Goal: Transaction & Acquisition: Book appointment/travel/reservation

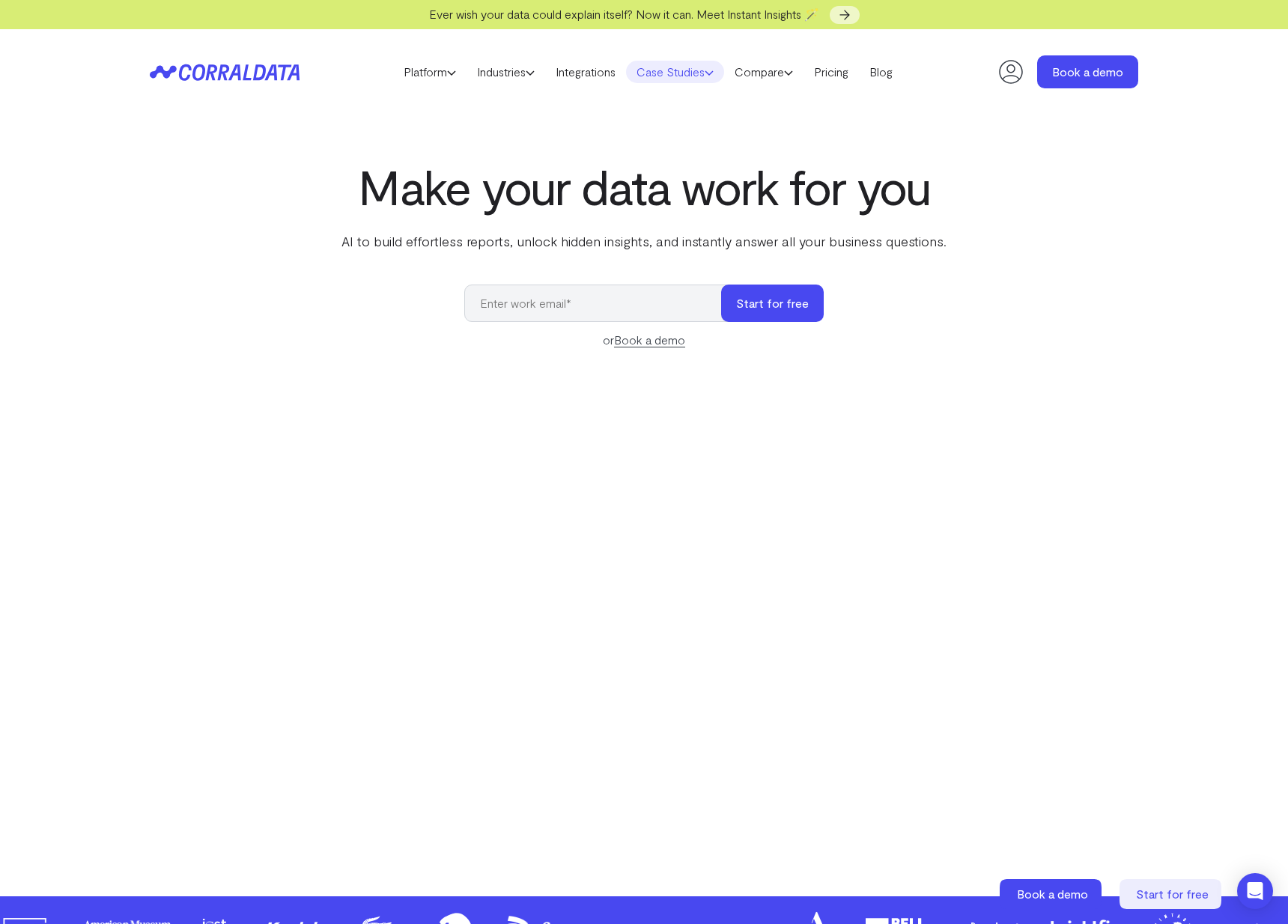
click at [670, 74] on link "Case Studies" at bounding box center [675, 71] width 98 height 22
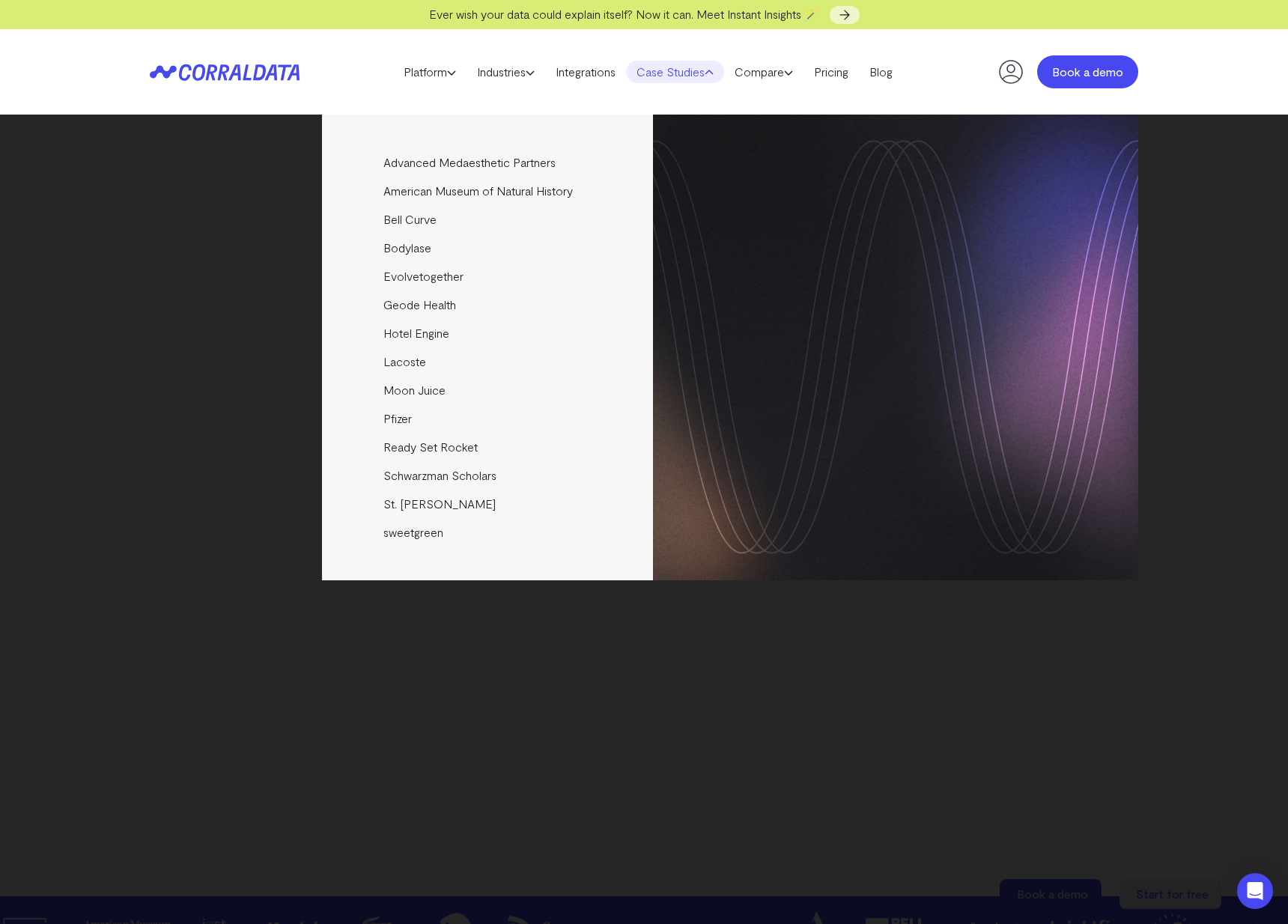
click at [1084, 79] on link "Book a demo" at bounding box center [1088, 71] width 101 height 33
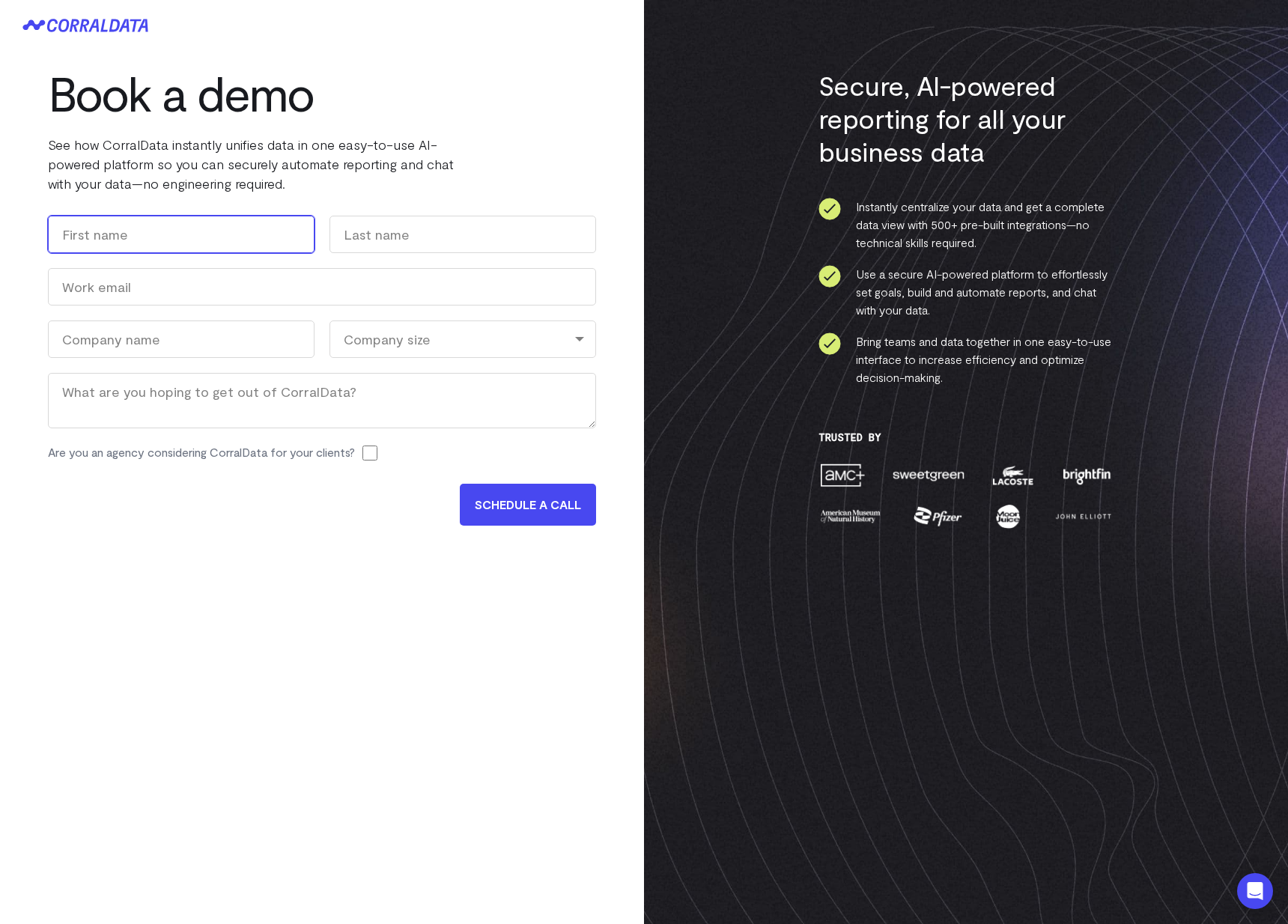
click at [180, 239] on input "First" at bounding box center [180, 234] width 266 height 38
type input "[PERSON_NAME]"
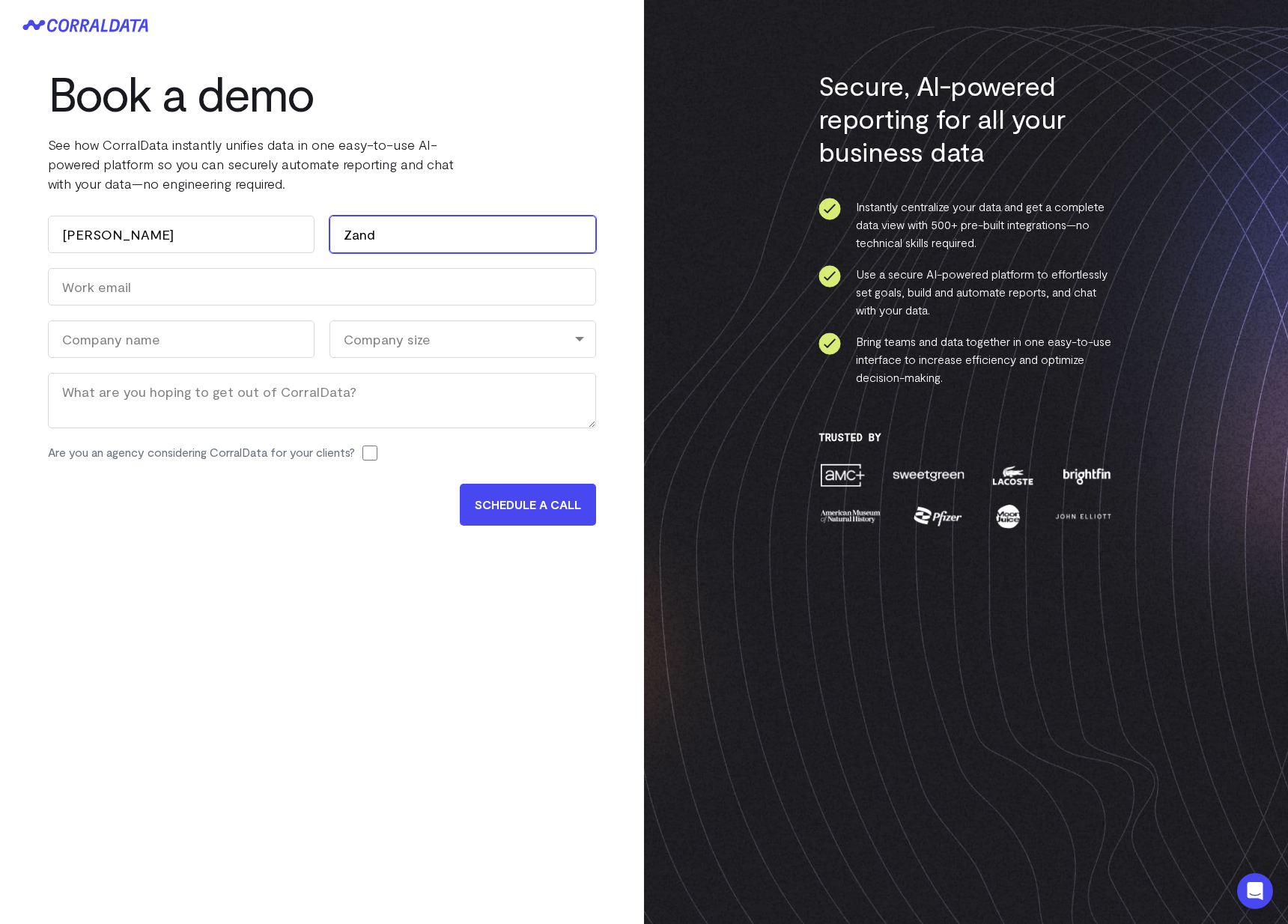
type input "Zand"
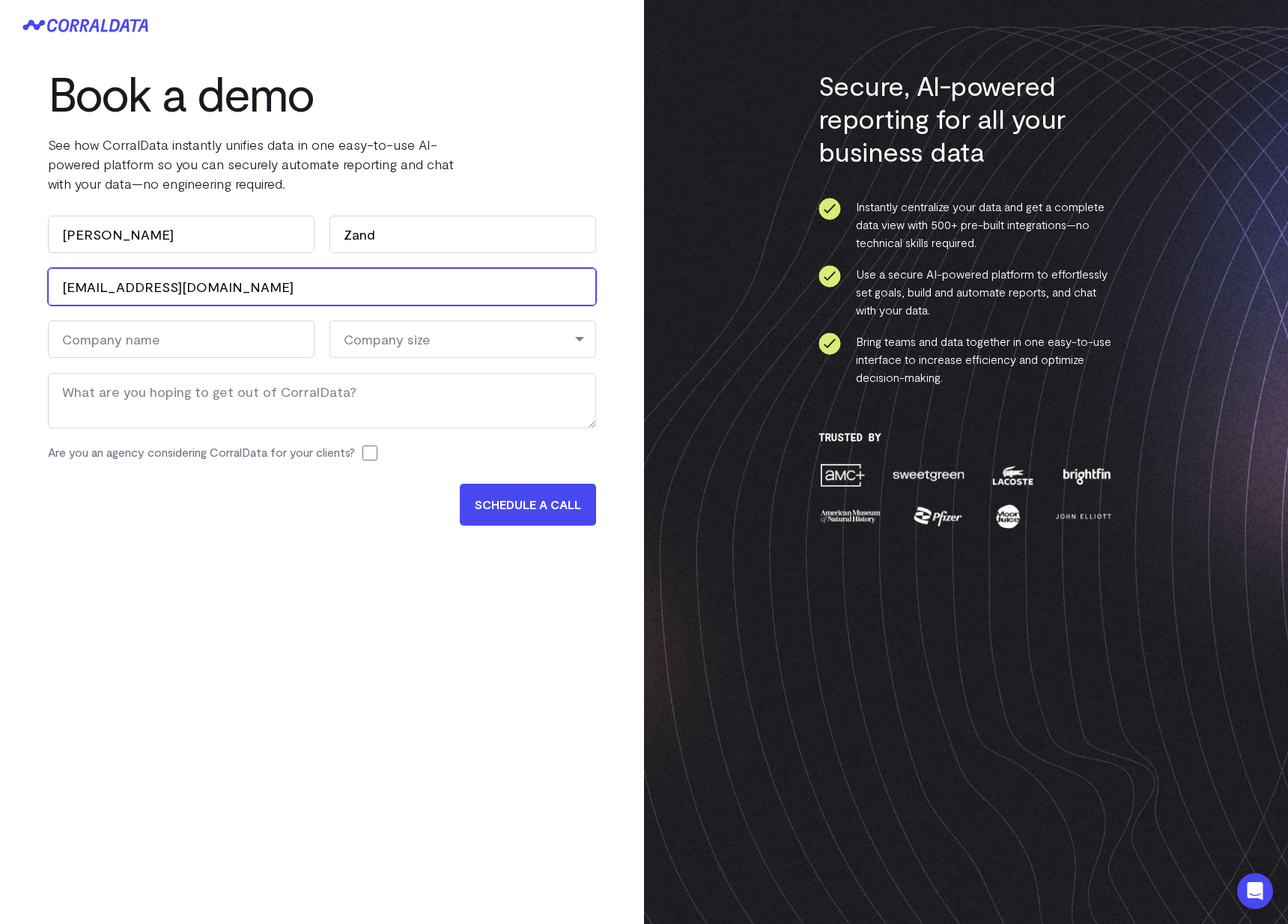
type input "[EMAIL_ADDRESS][DOMAIN_NAME]"
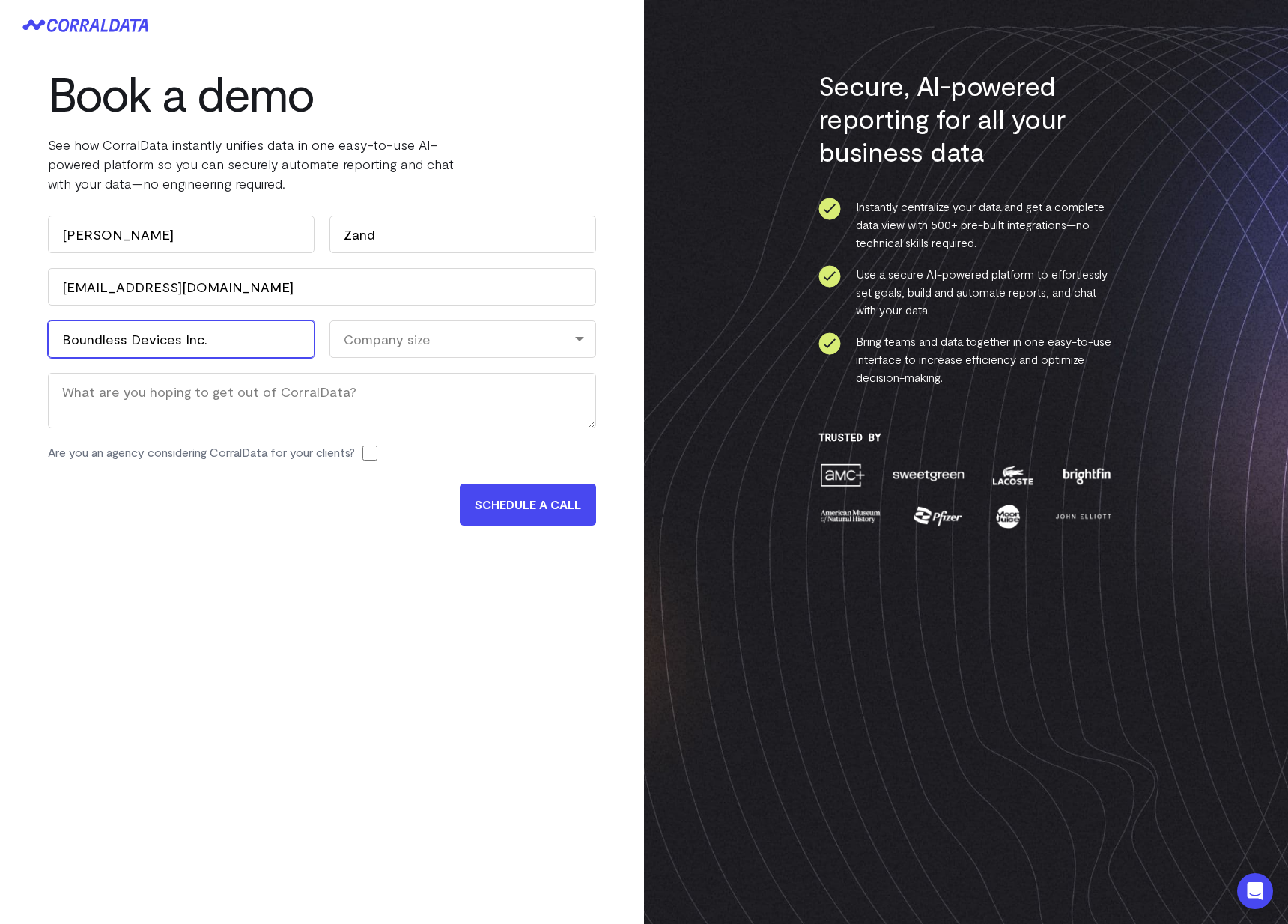
type input "Boundless Devices Inc."
click at [381, 332] on div "Company size" at bounding box center [462, 338] width 266 height 38
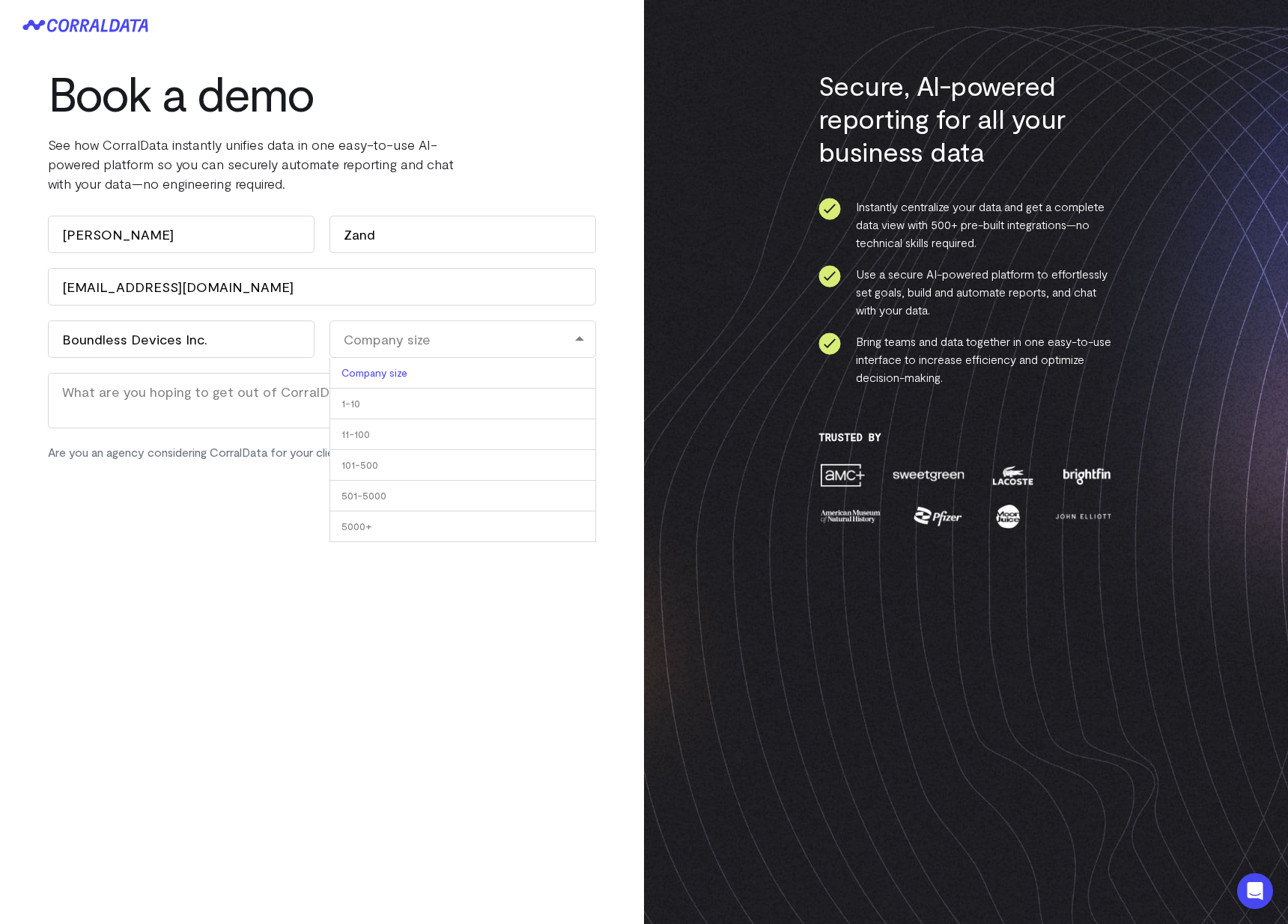
click at [373, 432] on li "11-100" at bounding box center [462, 434] width 266 height 31
select select "11-100"
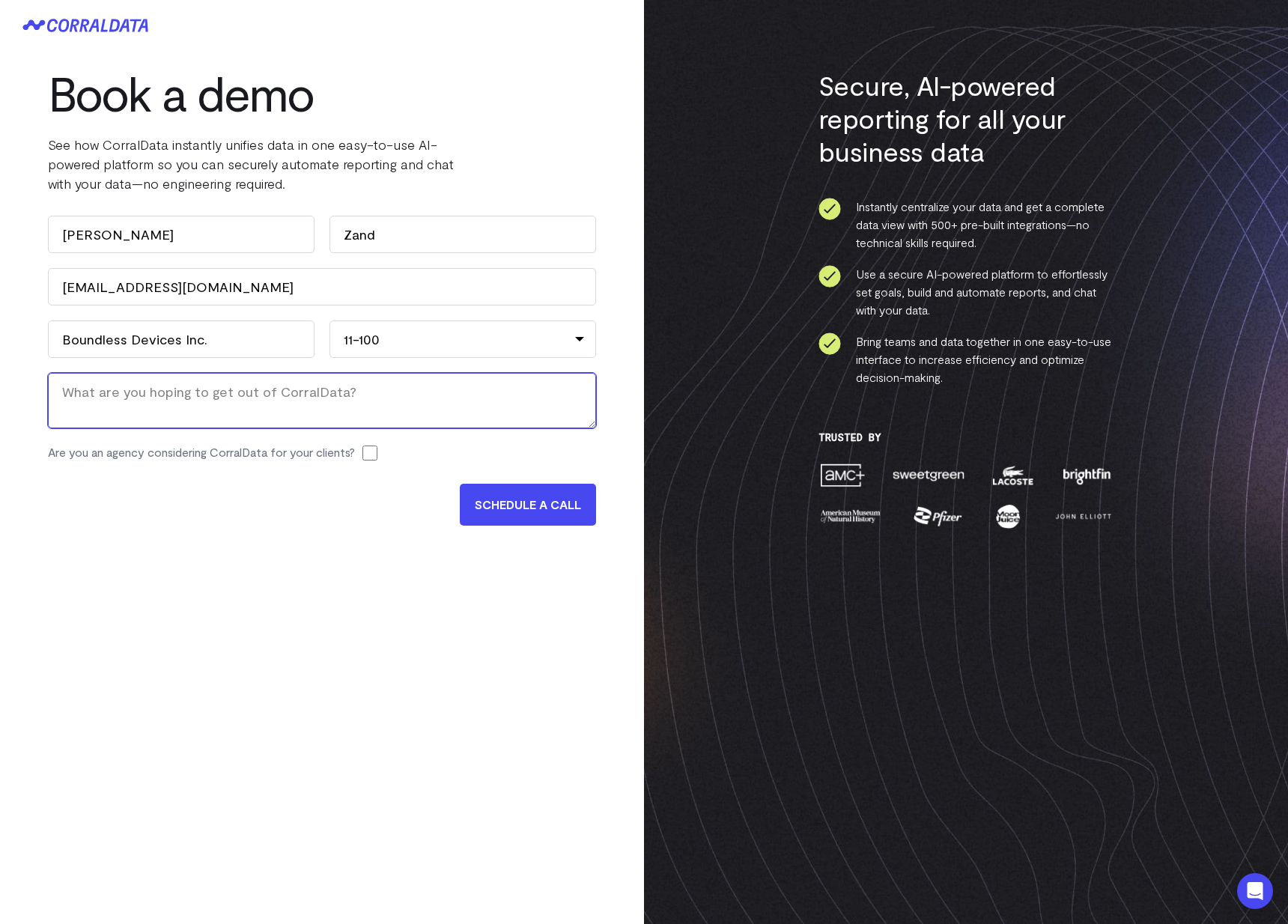
click at [153, 404] on textarea "Message" at bounding box center [322, 401] width 548 height 55
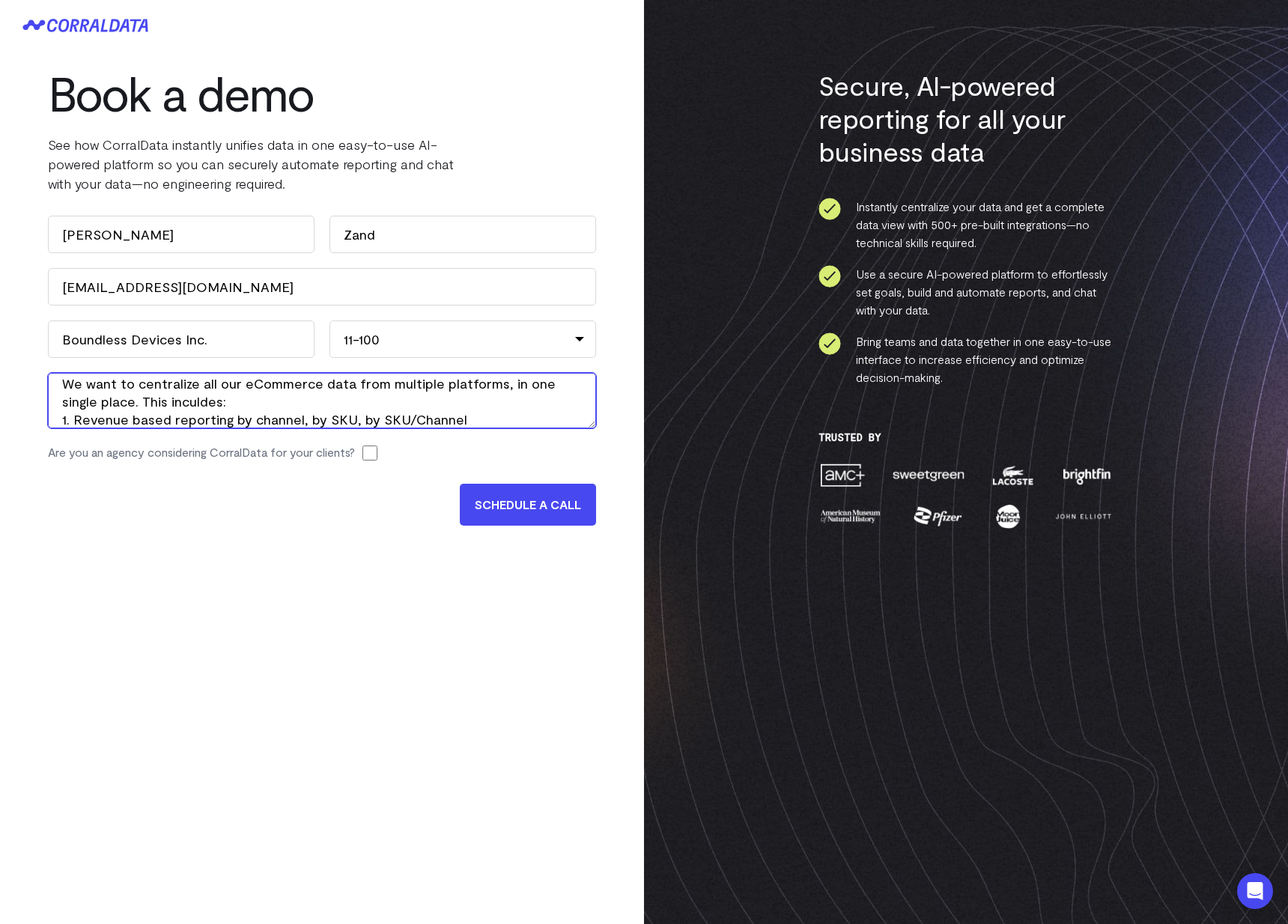
scroll to position [26, 0]
click at [109, 414] on textarea "We want to centralize all our eCommerce data from multiple platforms, in one si…" at bounding box center [322, 401] width 548 height 55
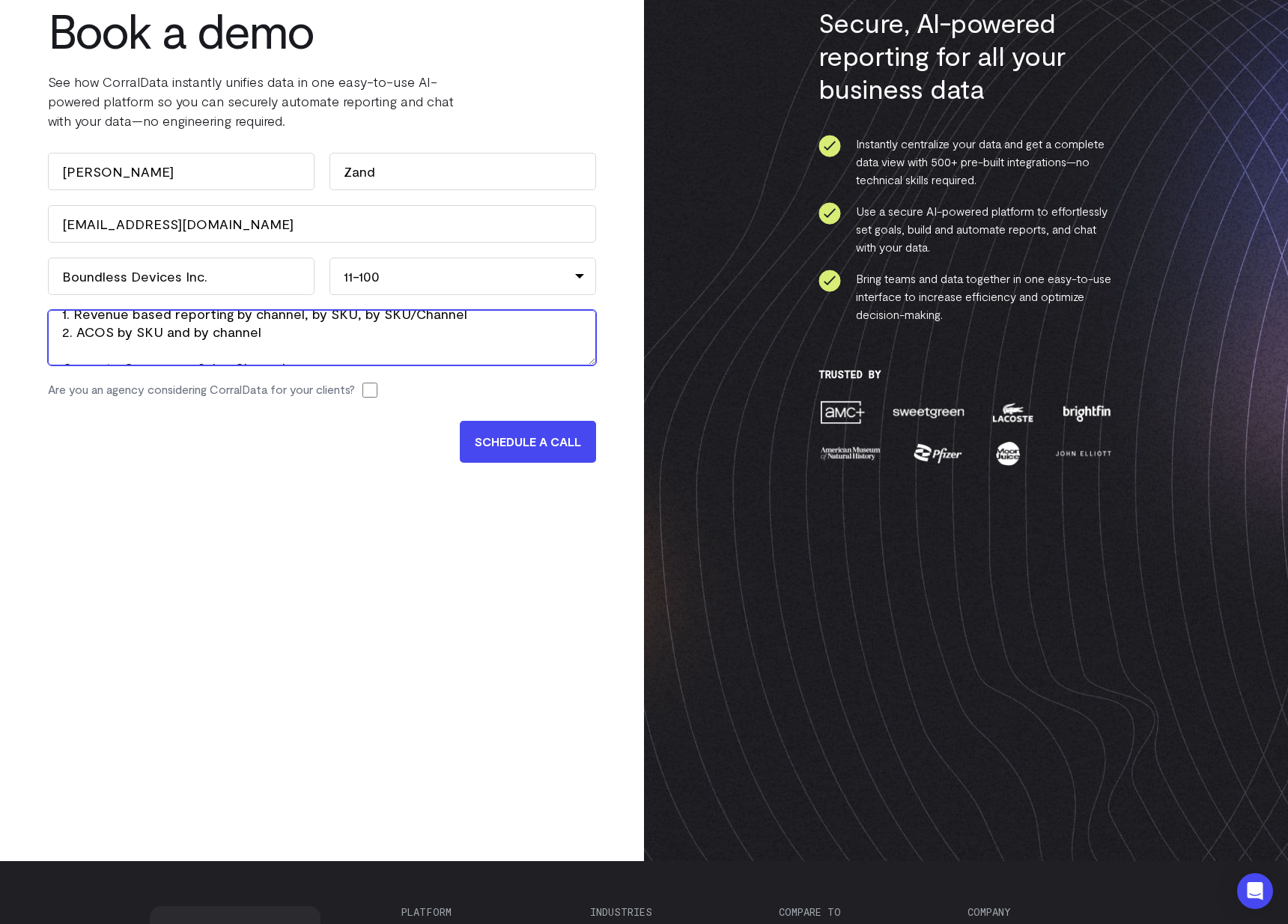
scroll to position [53, 0]
click at [173, 342] on textarea "We want to centralize all our eCommerce data from multiple platforms, in one si…" at bounding box center [322, 338] width 548 height 55
click at [147, 340] on textarea "We want to centralize all our eCommerce data from multiple platforms, in one si…" at bounding box center [322, 338] width 548 height 55
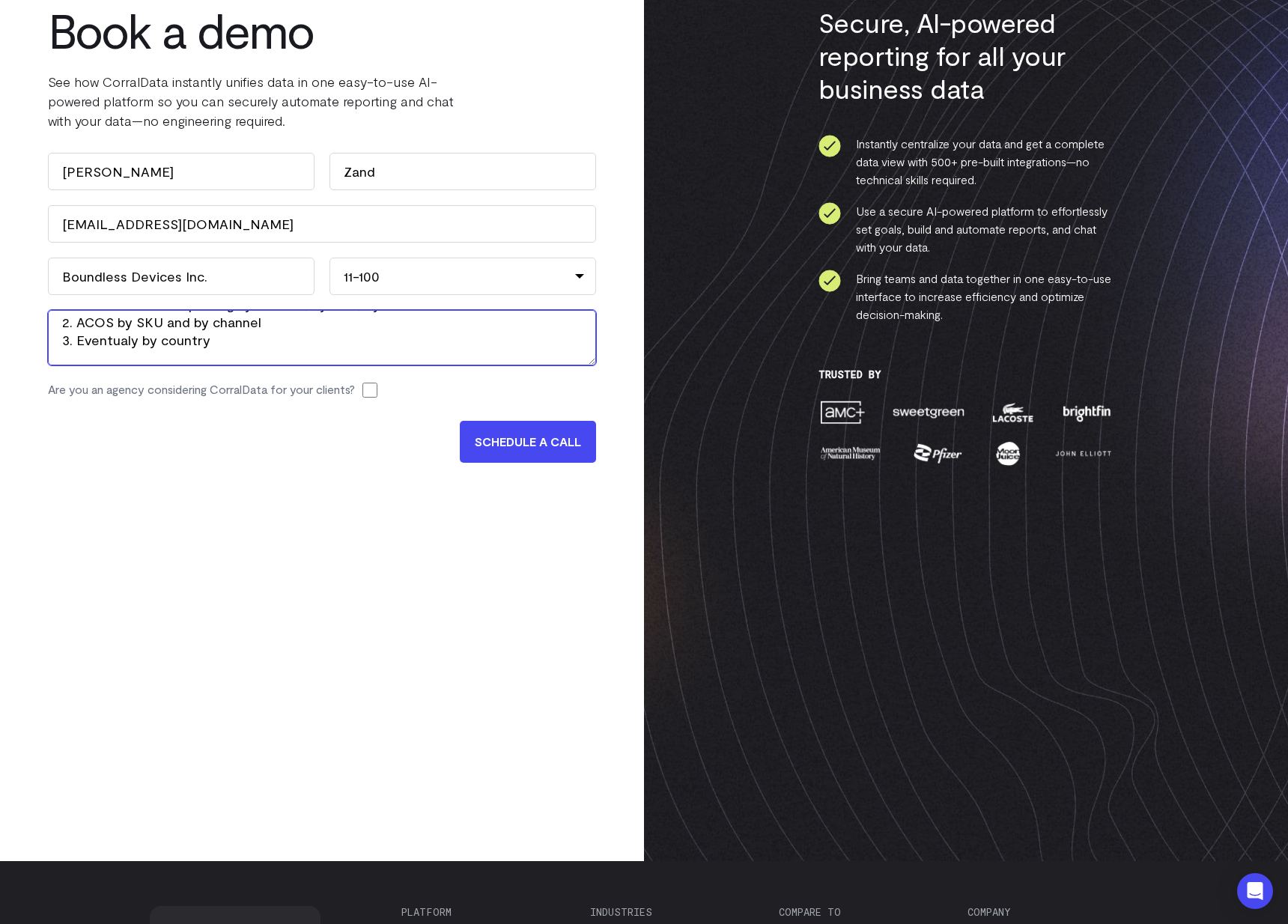
scroll to position [126, 0]
click at [134, 346] on textarea "We want to centralize all our eCommerce data from multiple platforms, in one si…" at bounding box center [322, 338] width 548 height 55
click at [262, 349] on textarea "We want to centralize all our eCommerce data from multiple platforms, in one si…" at bounding box center [322, 338] width 548 height 55
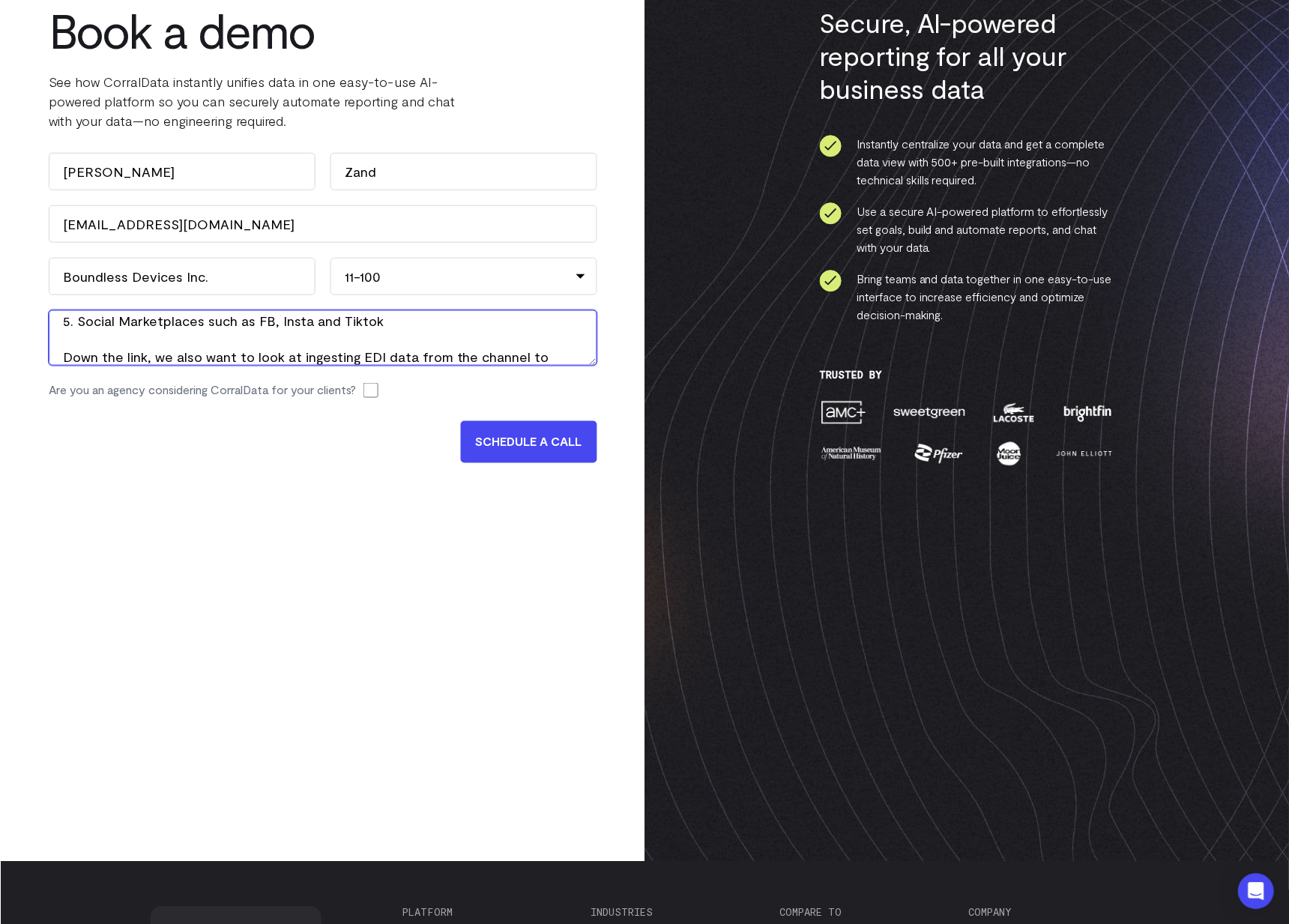
scroll to position [260, 0]
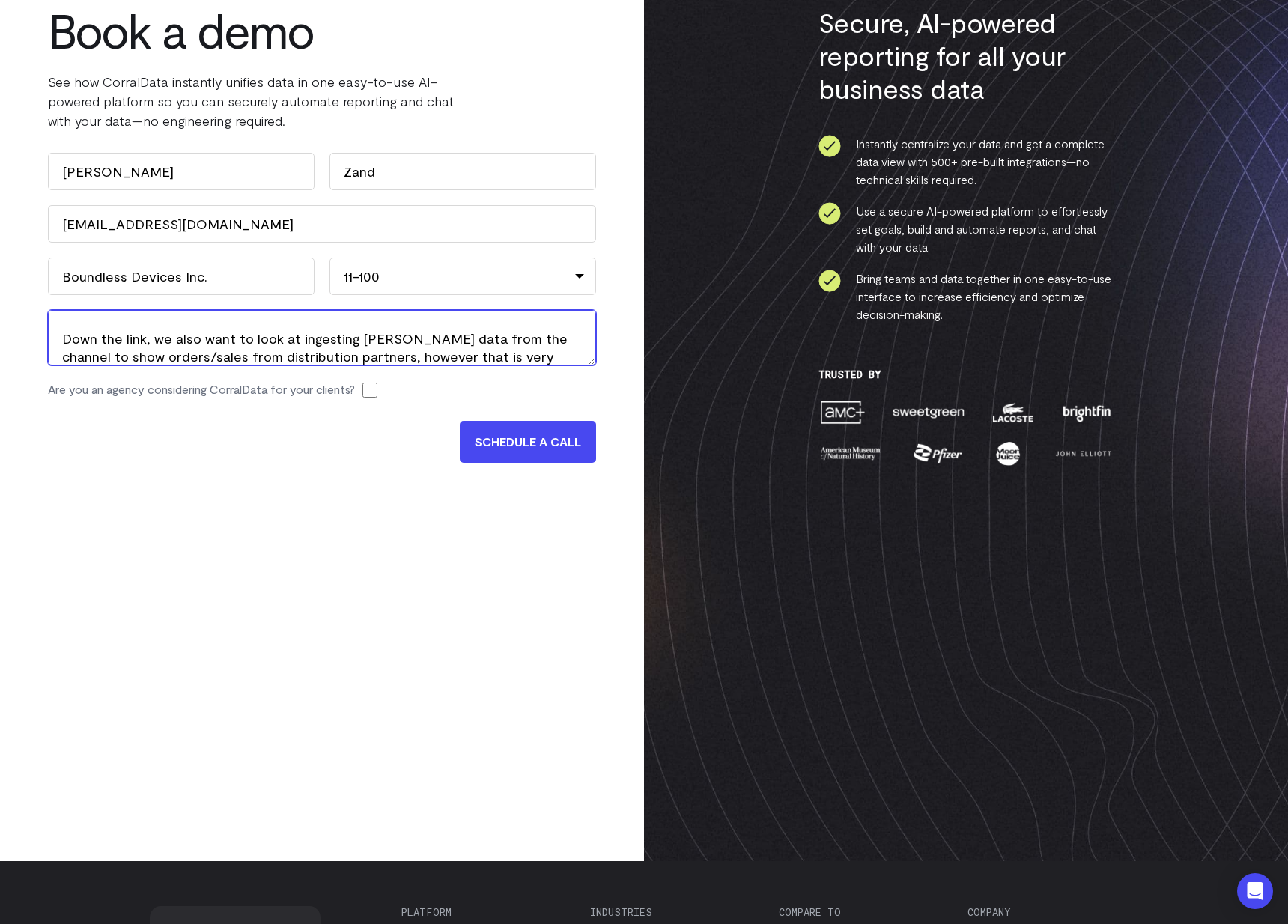
type textarea "We want to centralize all our eCommerce data from multiple platforms, in one si…"
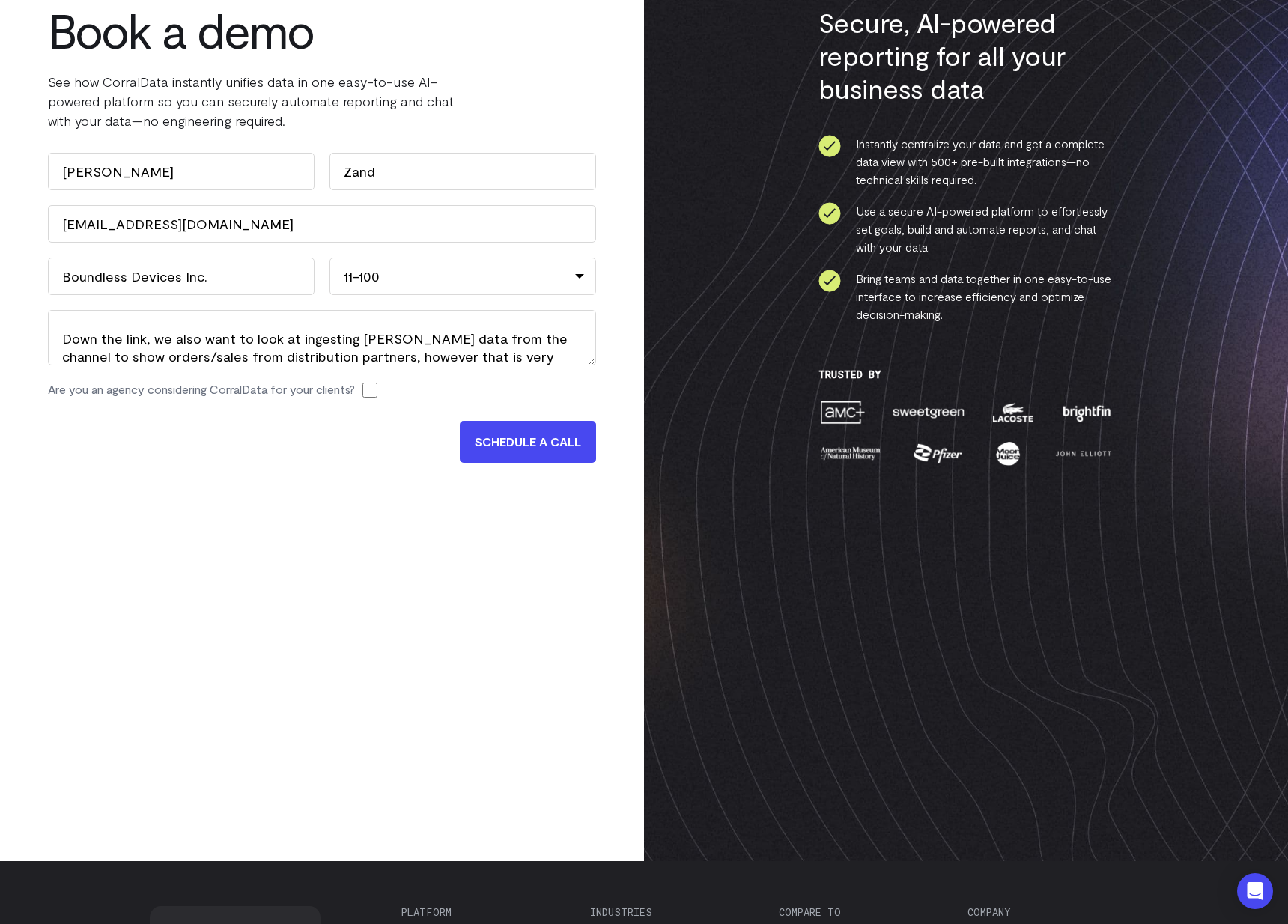
click at [551, 441] on input "SCHEDULE A CALL" at bounding box center [528, 441] width 137 height 42
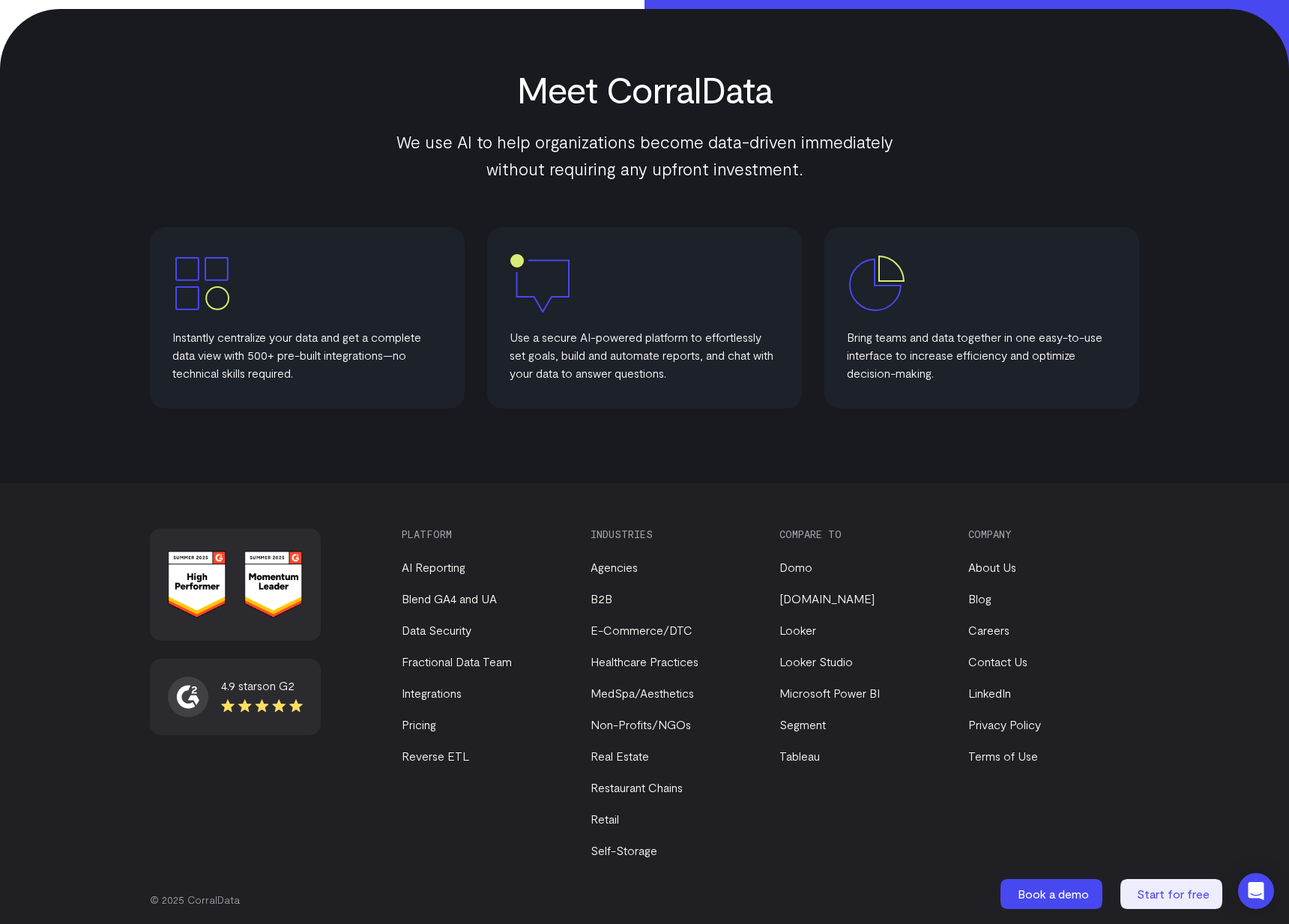
scroll to position [652, 0]
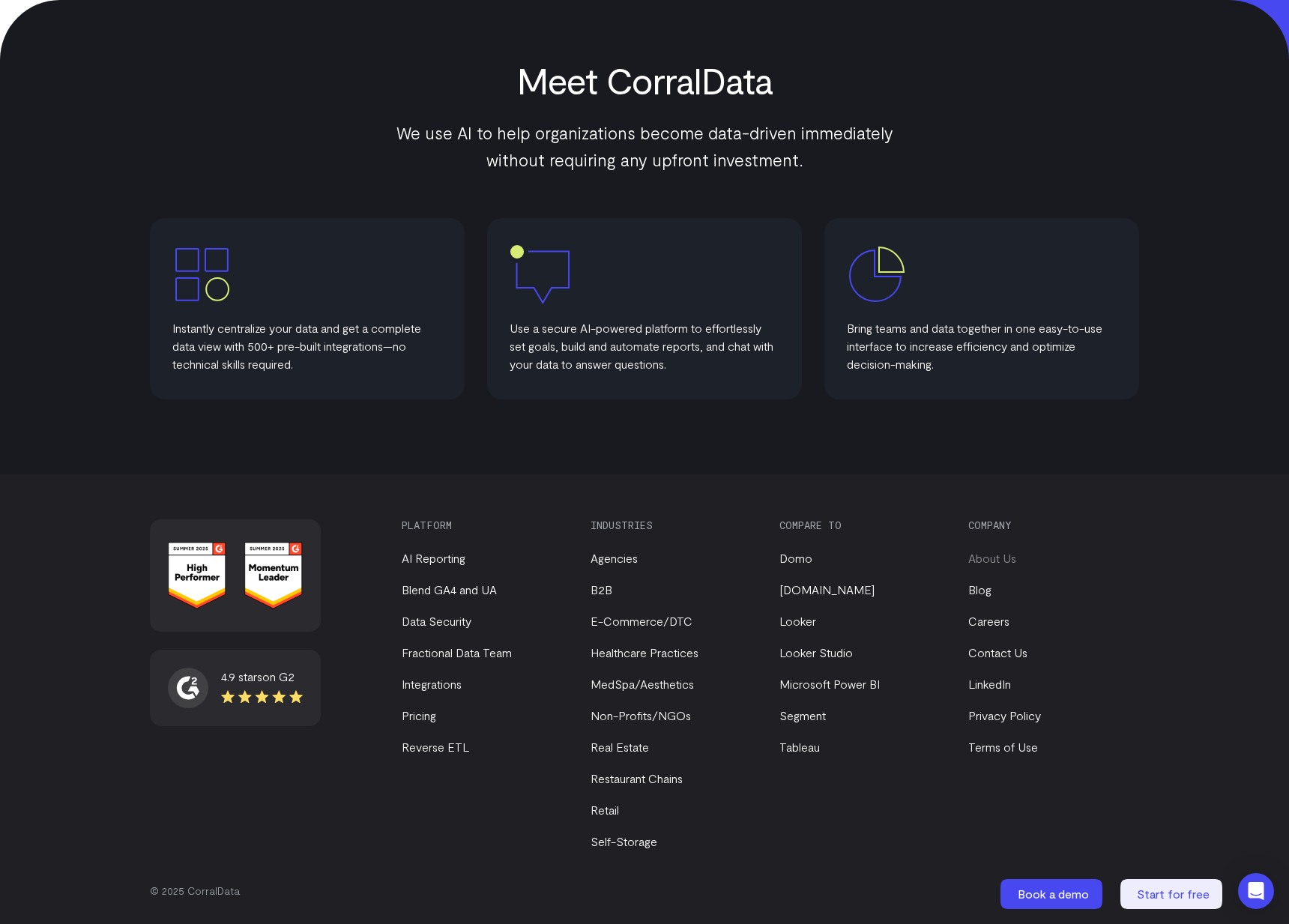
click at [982, 559] on link "About Us" at bounding box center [992, 558] width 48 height 15
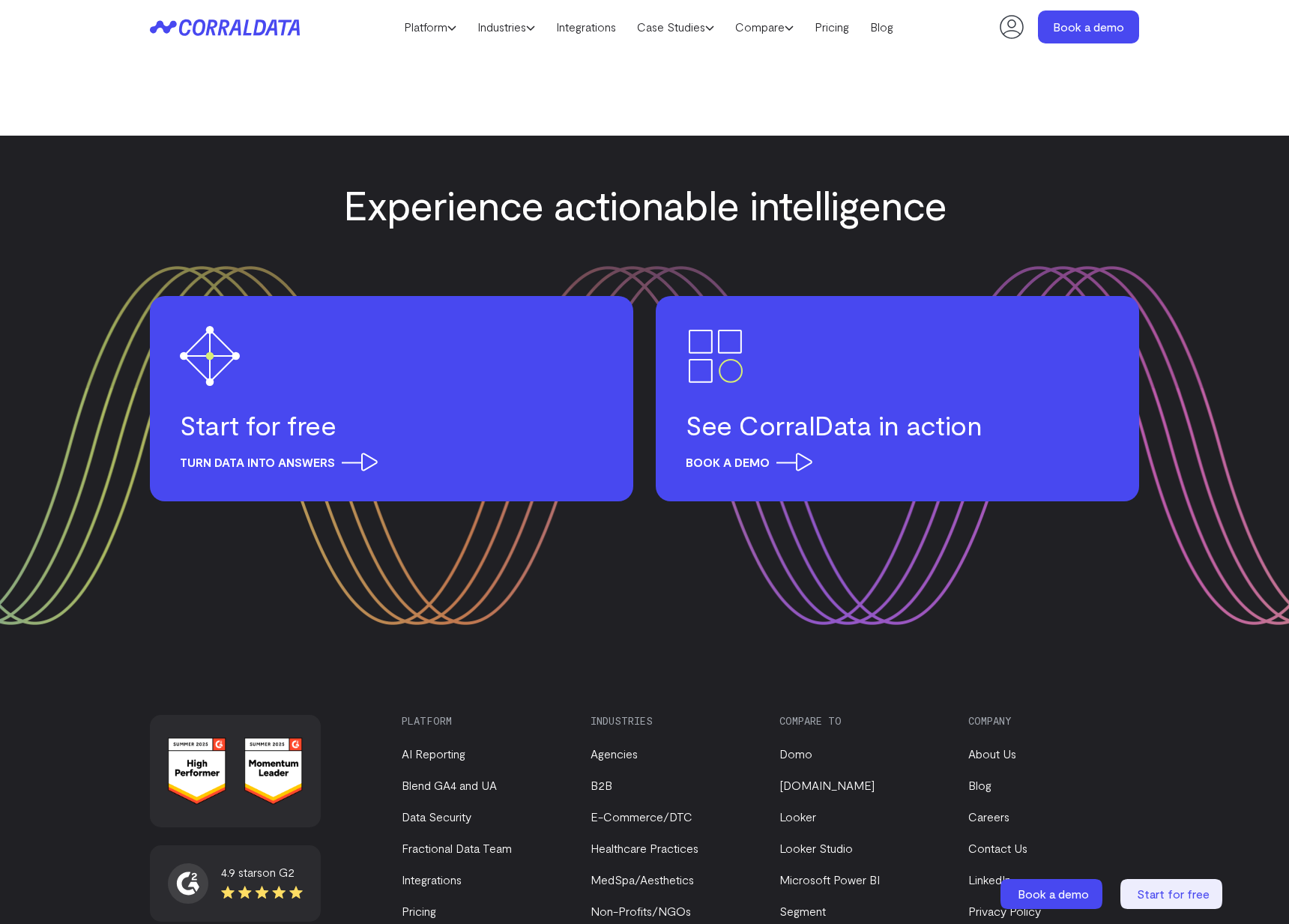
scroll to position [1761, 0]
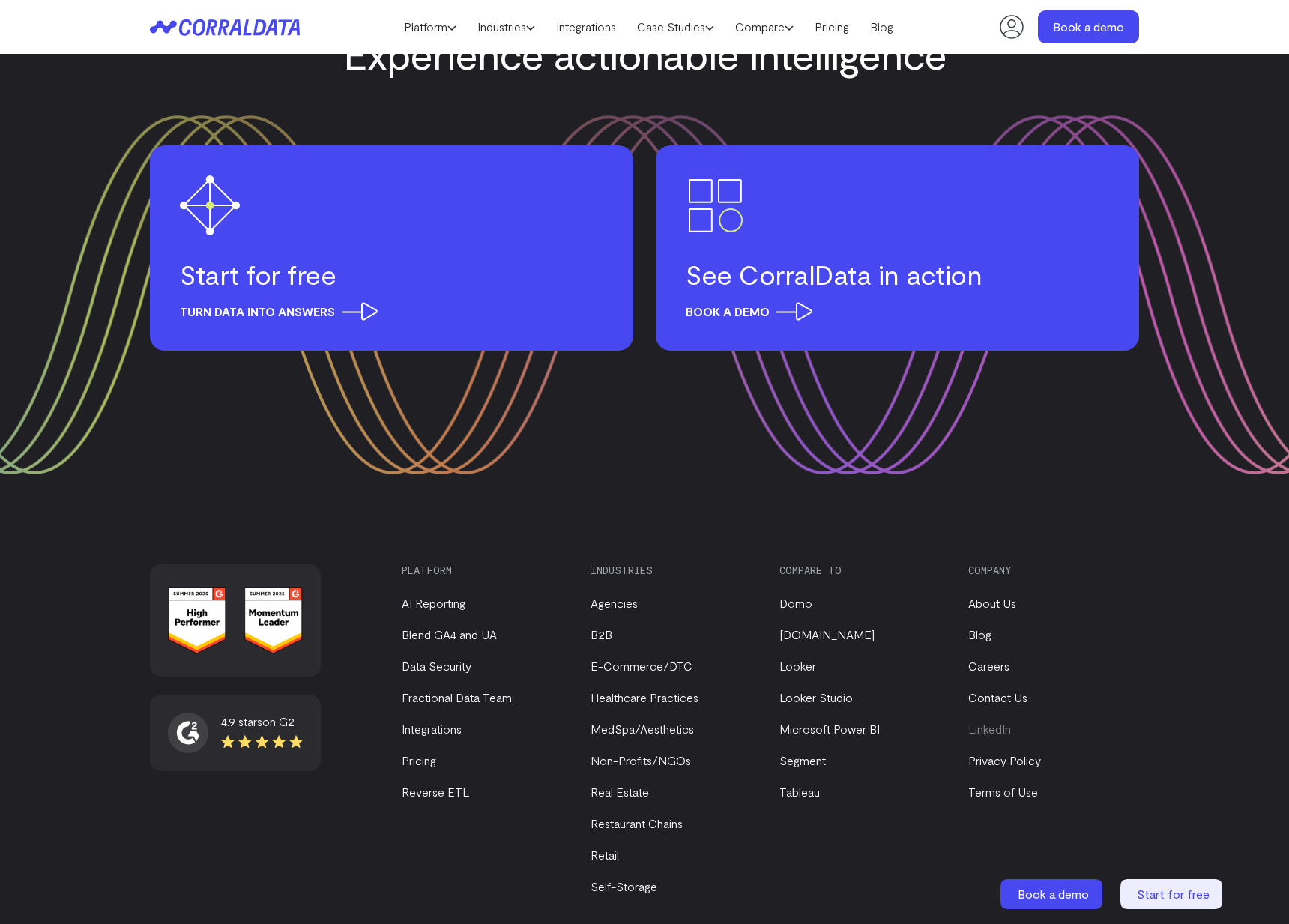
click at [993, 721] on link "LinkedIn" at bounding box center [989, 728] width 43 height 15
